Goal: Task Accomplishment & Management: Use online tool/utility

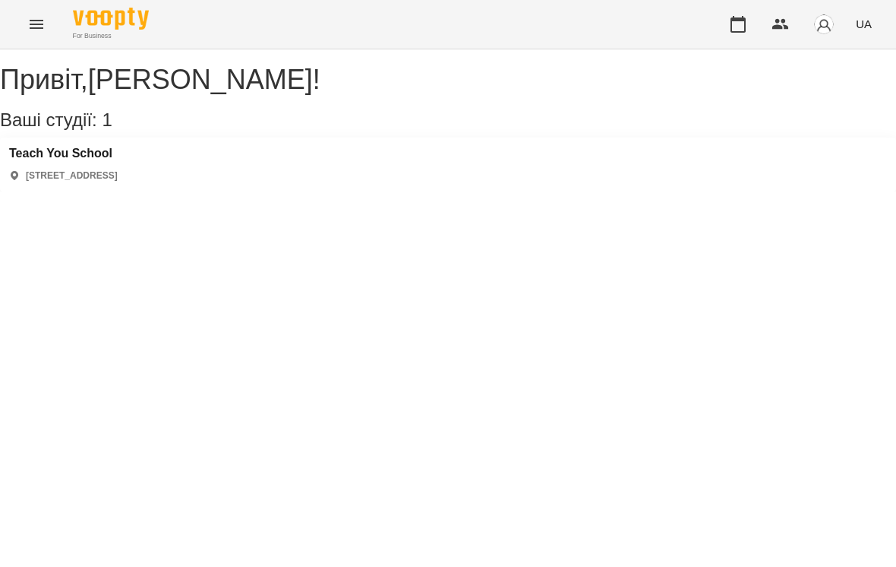
click at [118, 160] on h3 "Teach You School" at bounding box center [63, 154] width 109 height 14
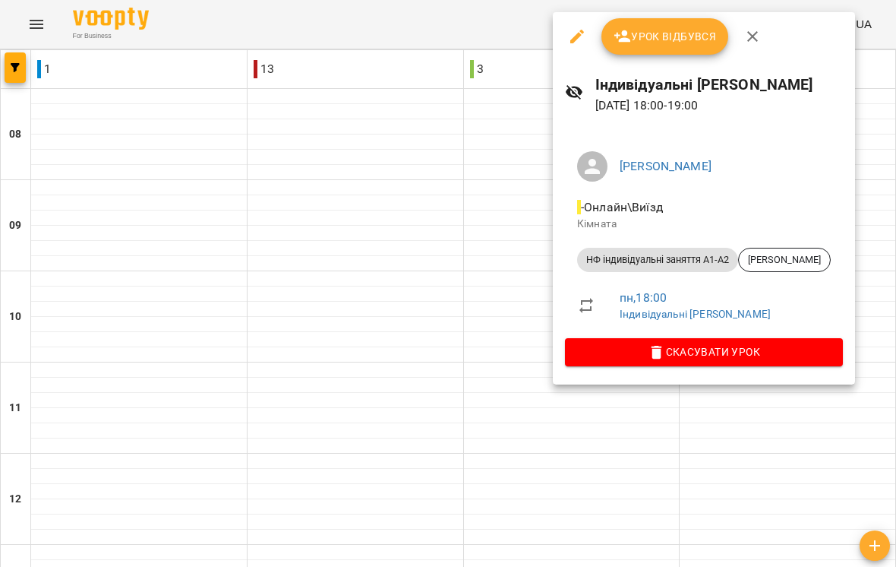
click at [677, 34] on span "Урок відбувся" at bounding box center [665, 36] width 103 height 18
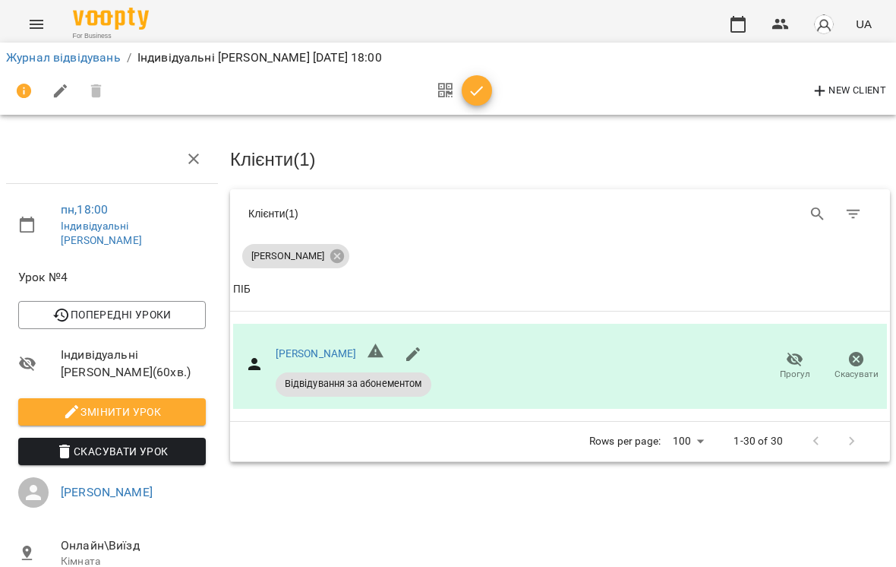
click at [478, 99] on icon "button" at bounding box center [477, 91] width 18 height 18
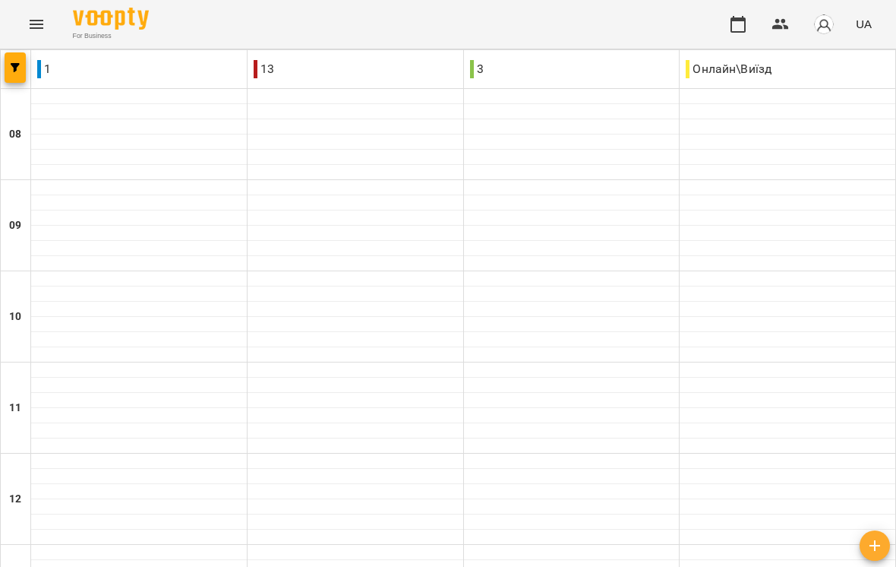
scroll to position [726, 0]
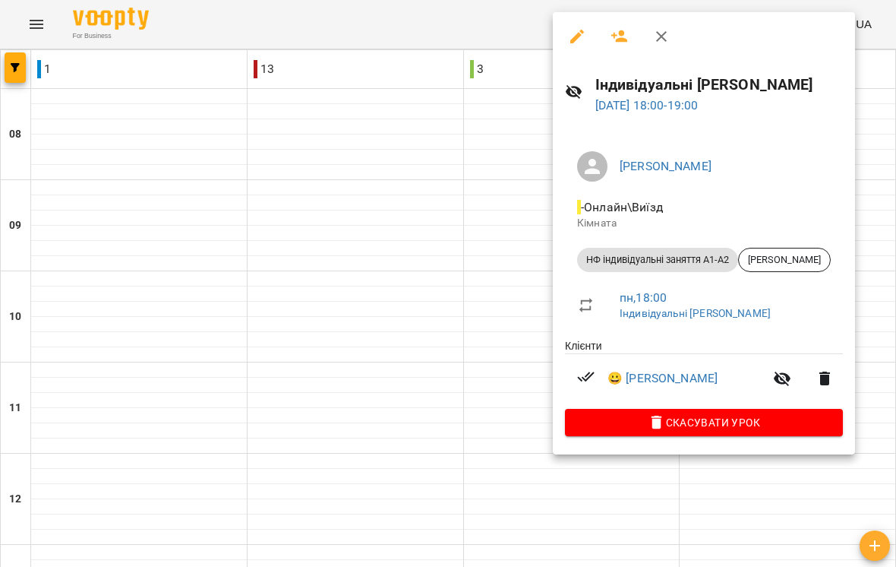
click at [430, 349] on div at bounding box center [448, 283] width 896 height 567
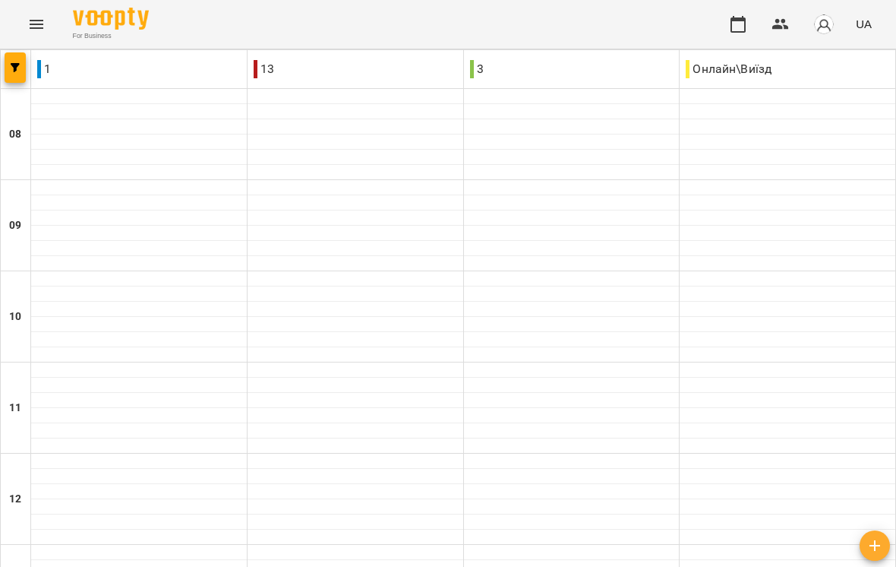
scroll to position [808, 0]
click at [832, 24] on img "button" at bounding box center [823, 24] width 21 height 21
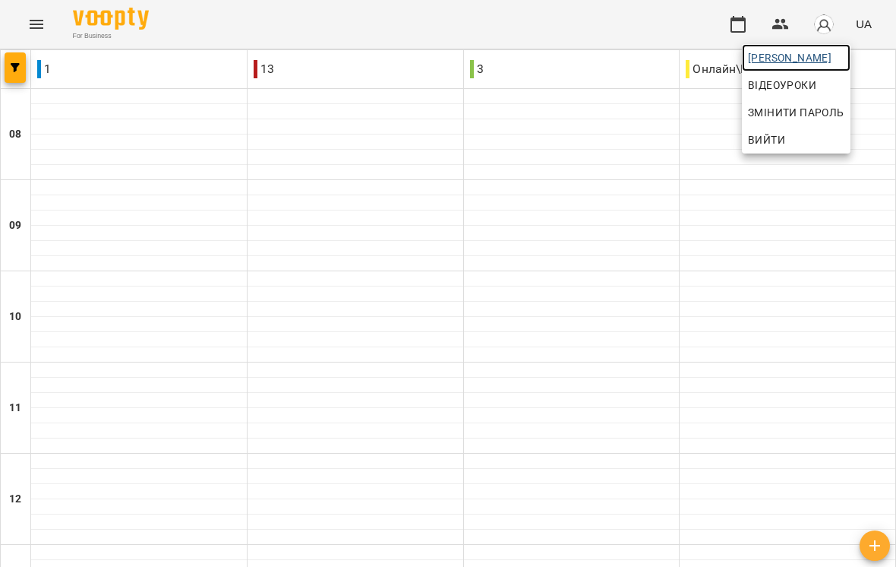
click at [844, 50] on span "[PERSON_NAME]" at bounding box center [796, 58] width 96 height 18
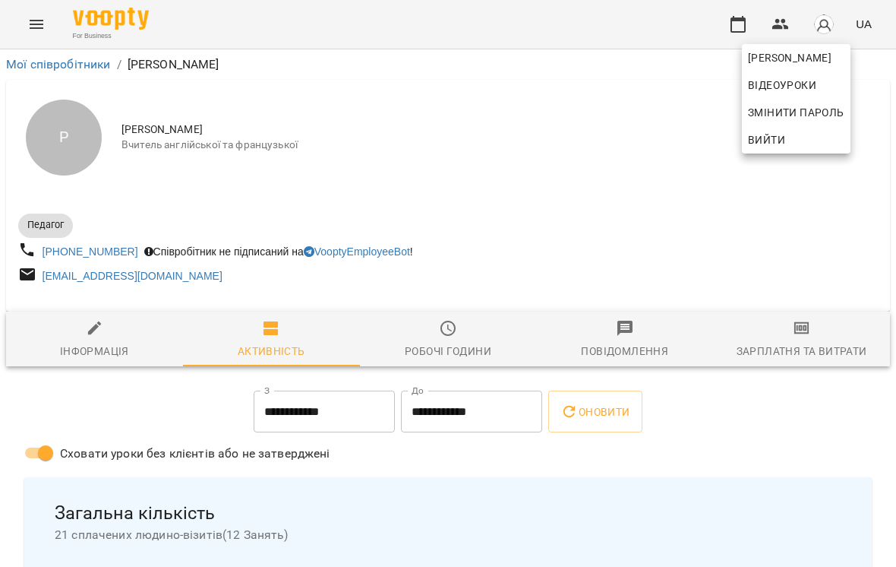
click at [803, 354] on div at bounding box center [448, 283] width 896 height 567
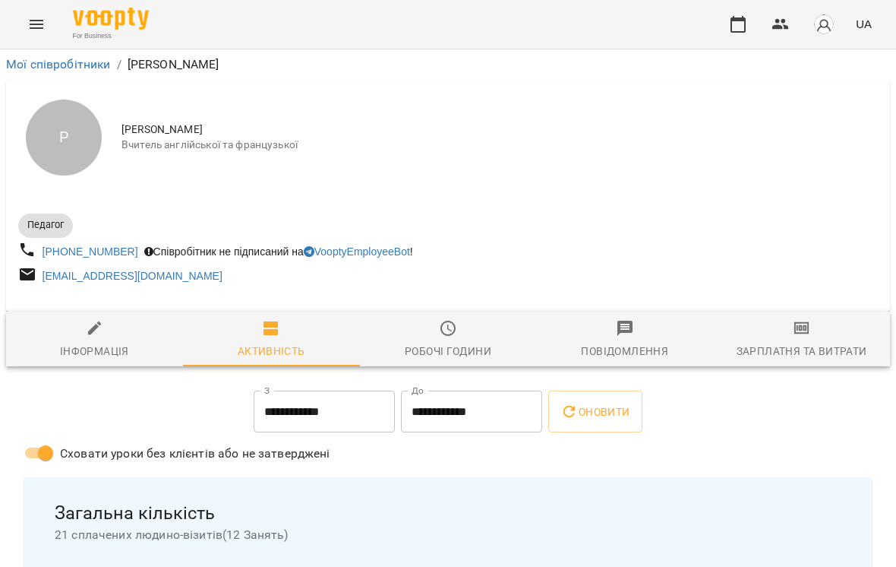
click at [803, 337] on icon "button" at bounding box center [802, 328] width 18 height 18
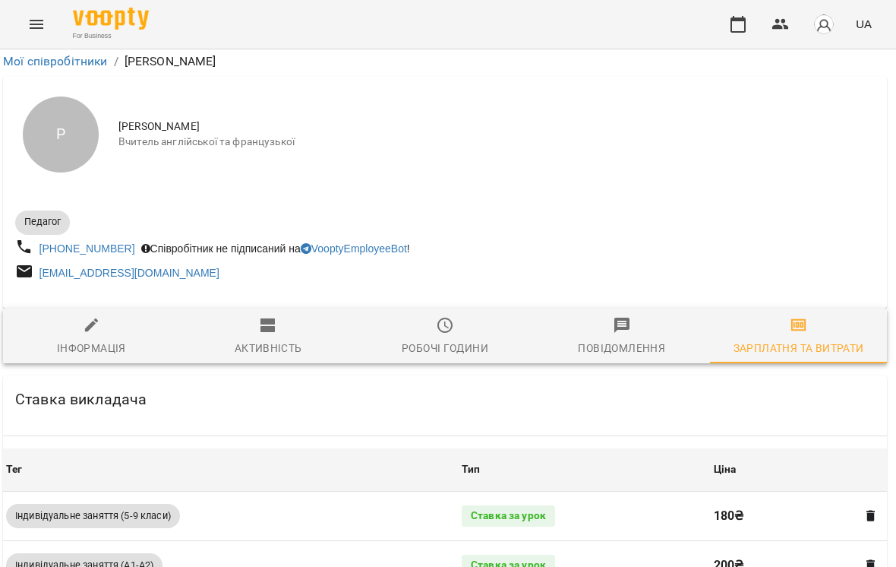
scroll to position [535, 3]
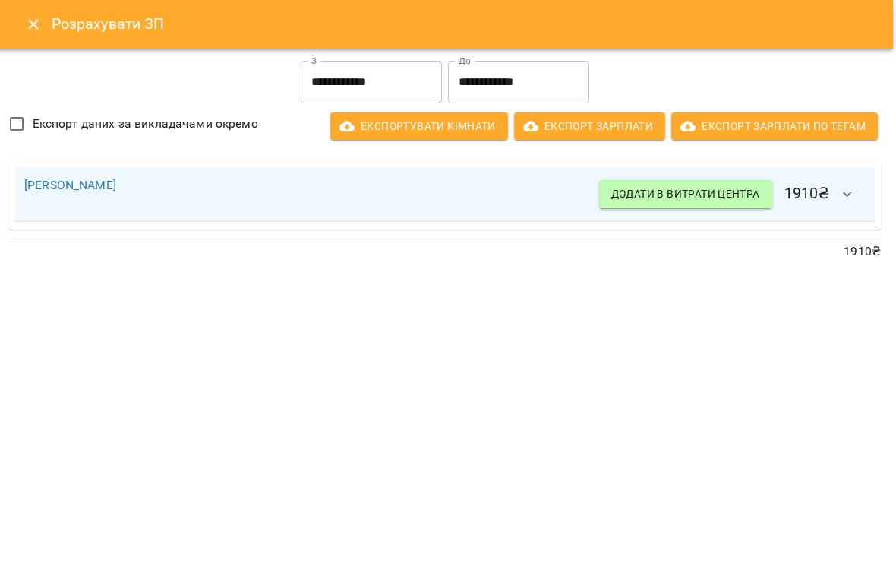
scroll to position [0, 3]
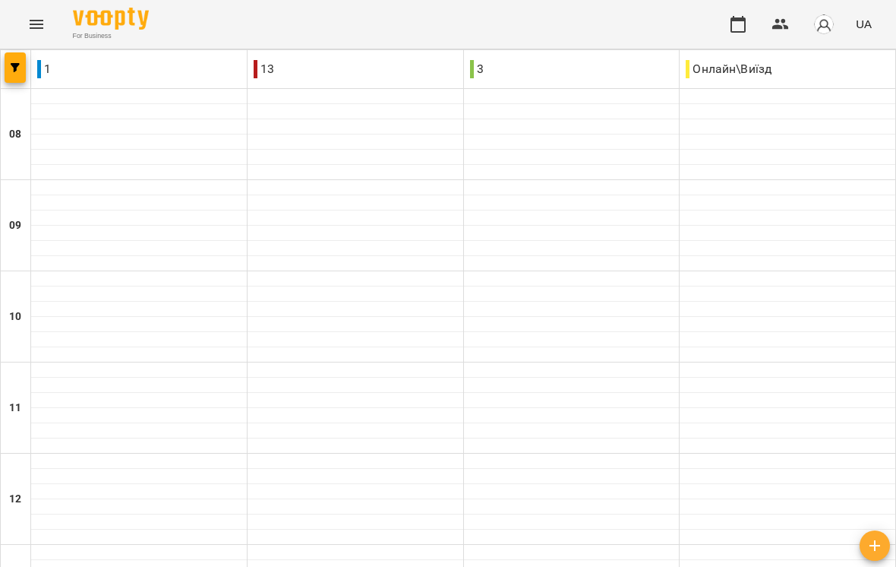
click at [822, 29] on img "button" at bounding box center [823, 24] width 21 height 21
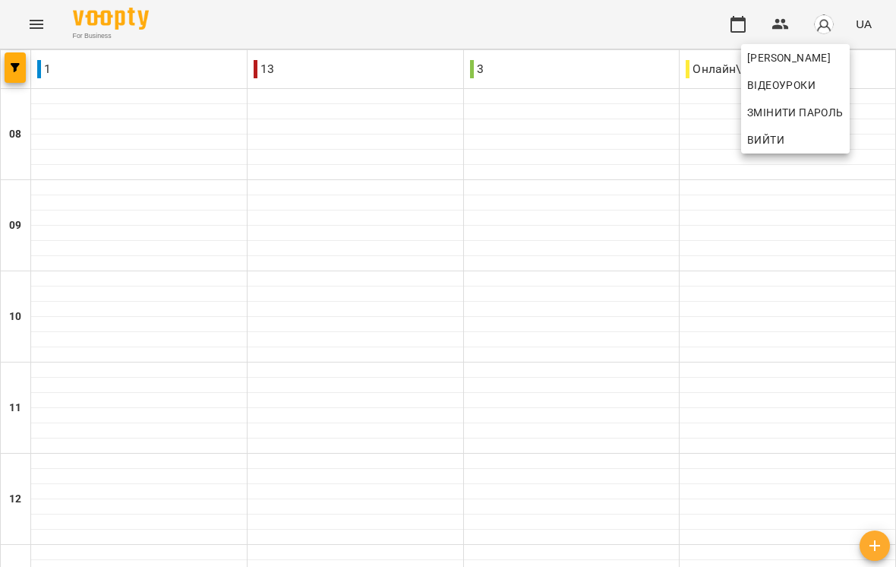
scroll to position [0, 0]
click at [844, 49] on span "[PERSON_NAME]" at bounding box center [795, 58] width 96 height 18
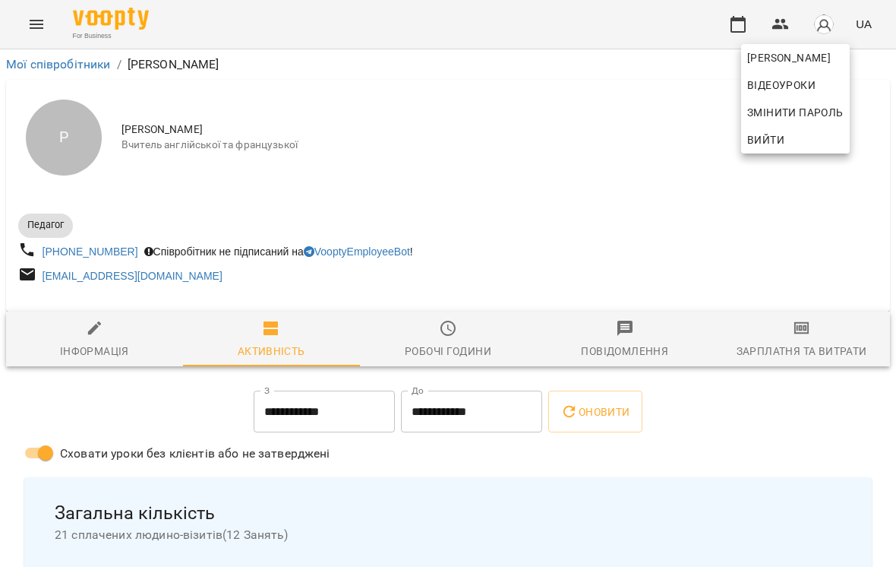
click at [646, 143] on div at bounding box center [448, 283] width 896 height 567
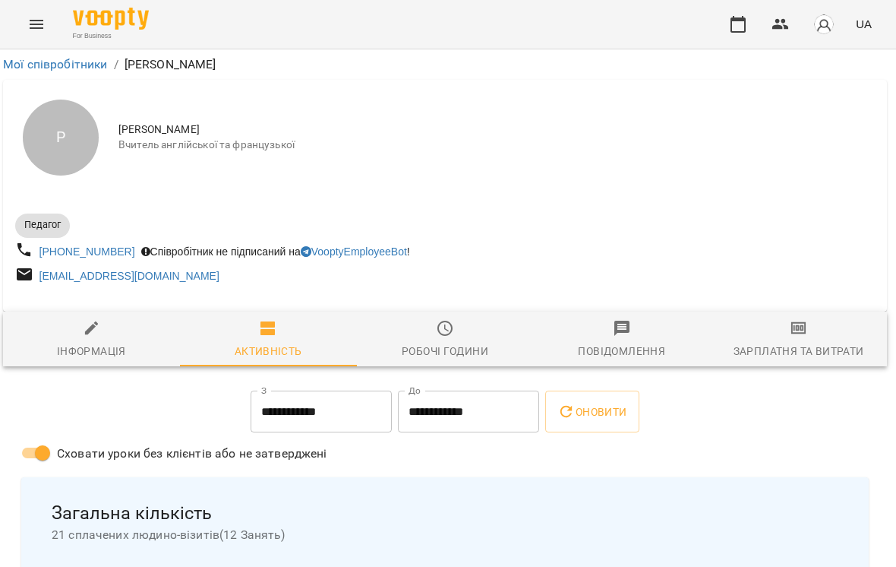
scroll to position [0, 3]
click at [807, 337] on icon "button" at bounding box center [799, 328] width 18 height 18
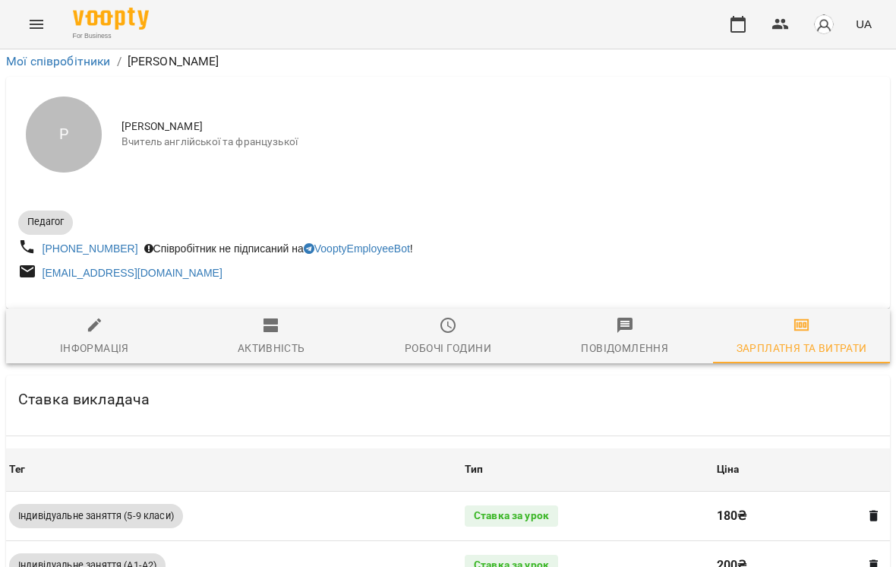
scroll to position [541, -1]
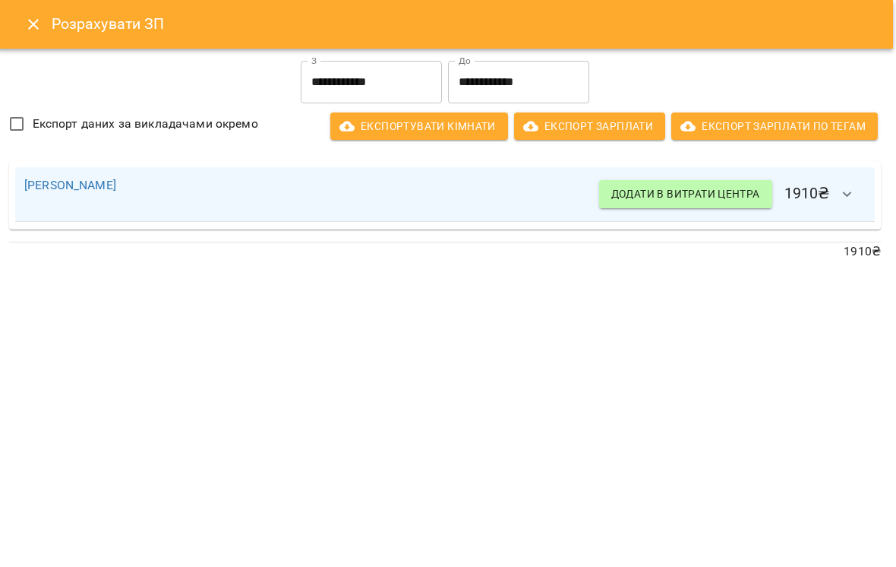
scroll to position [0, 3]
